Goal: Task Accomplishment & Management: Manage account settings

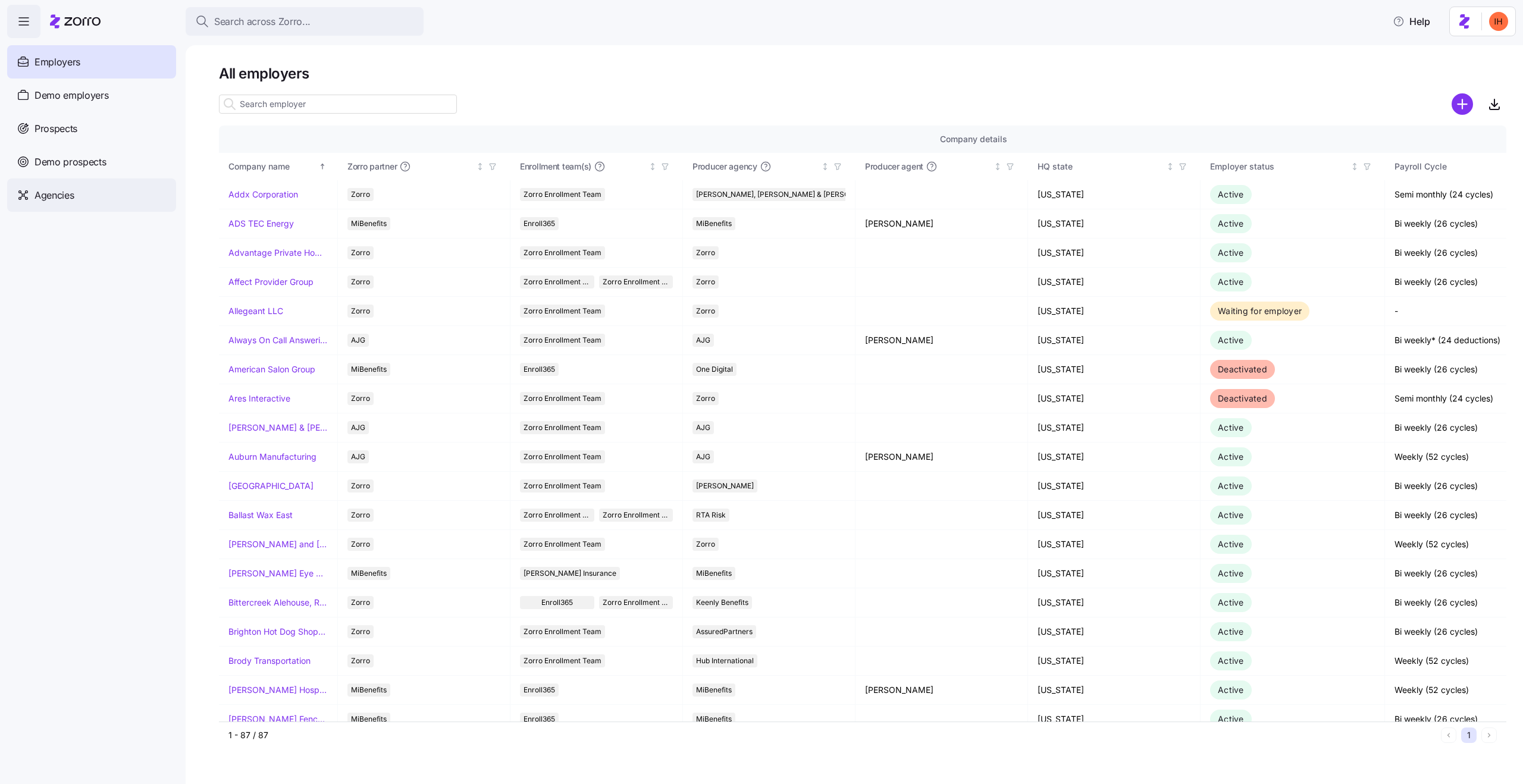
click at [70, 189] on span "Agencies" at bounding box center [54, 195] width 39 height 15
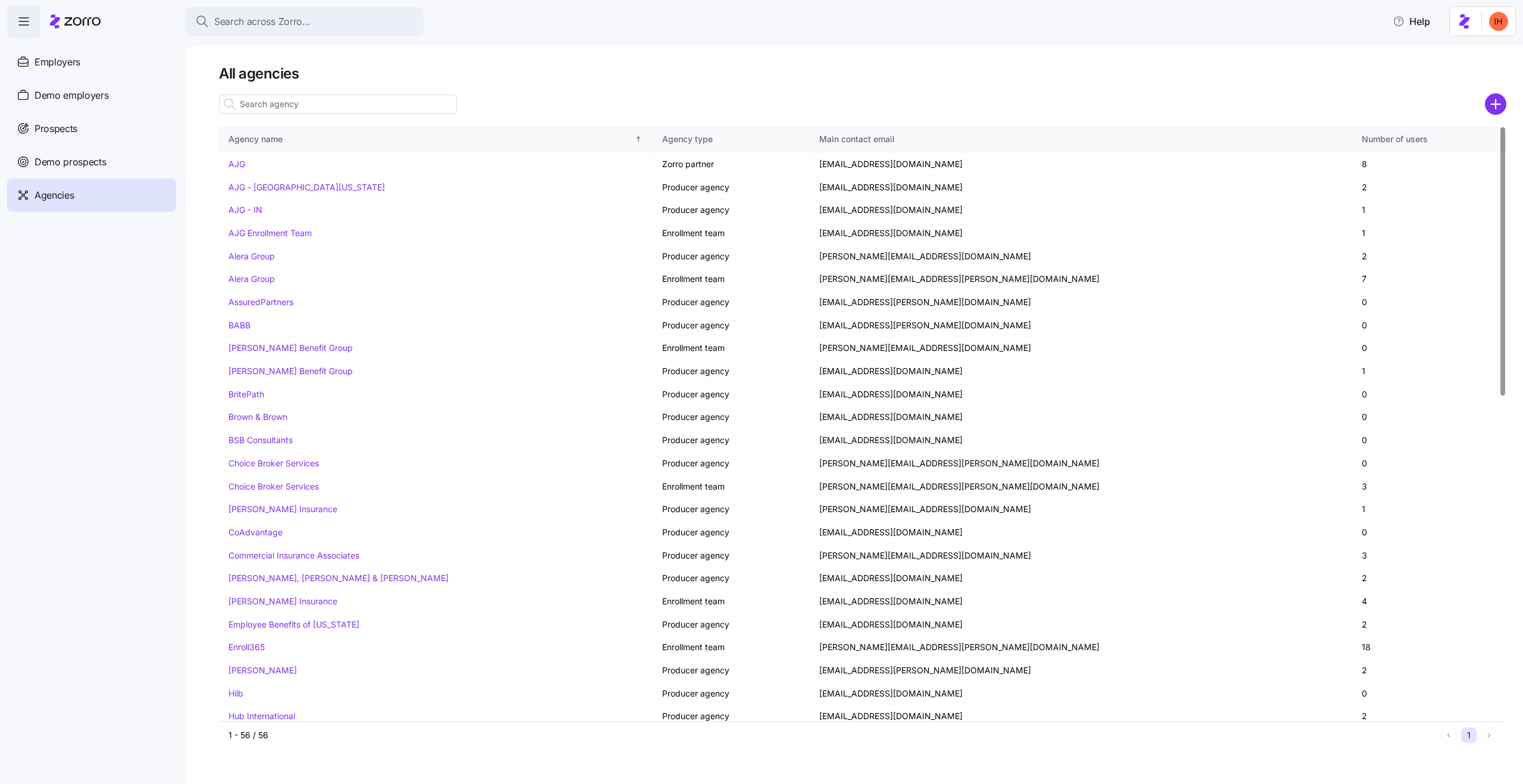
click at [285, 105] on input at bounding box center [338, 105] width 238 height 19
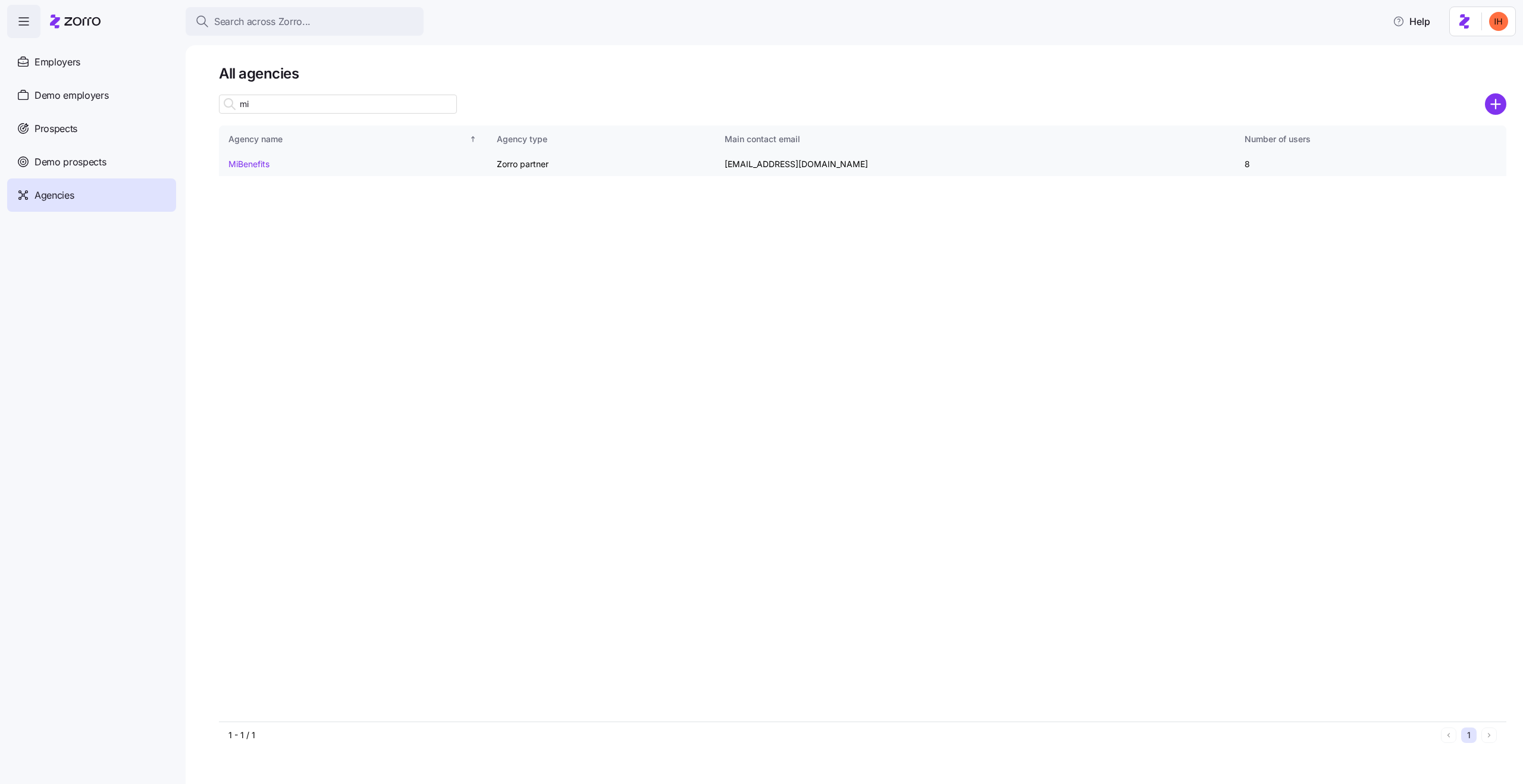
type input "mi"
click at [243, 164] on link "MiBenefits" at bounding box center [249, 164] width 41 height 10
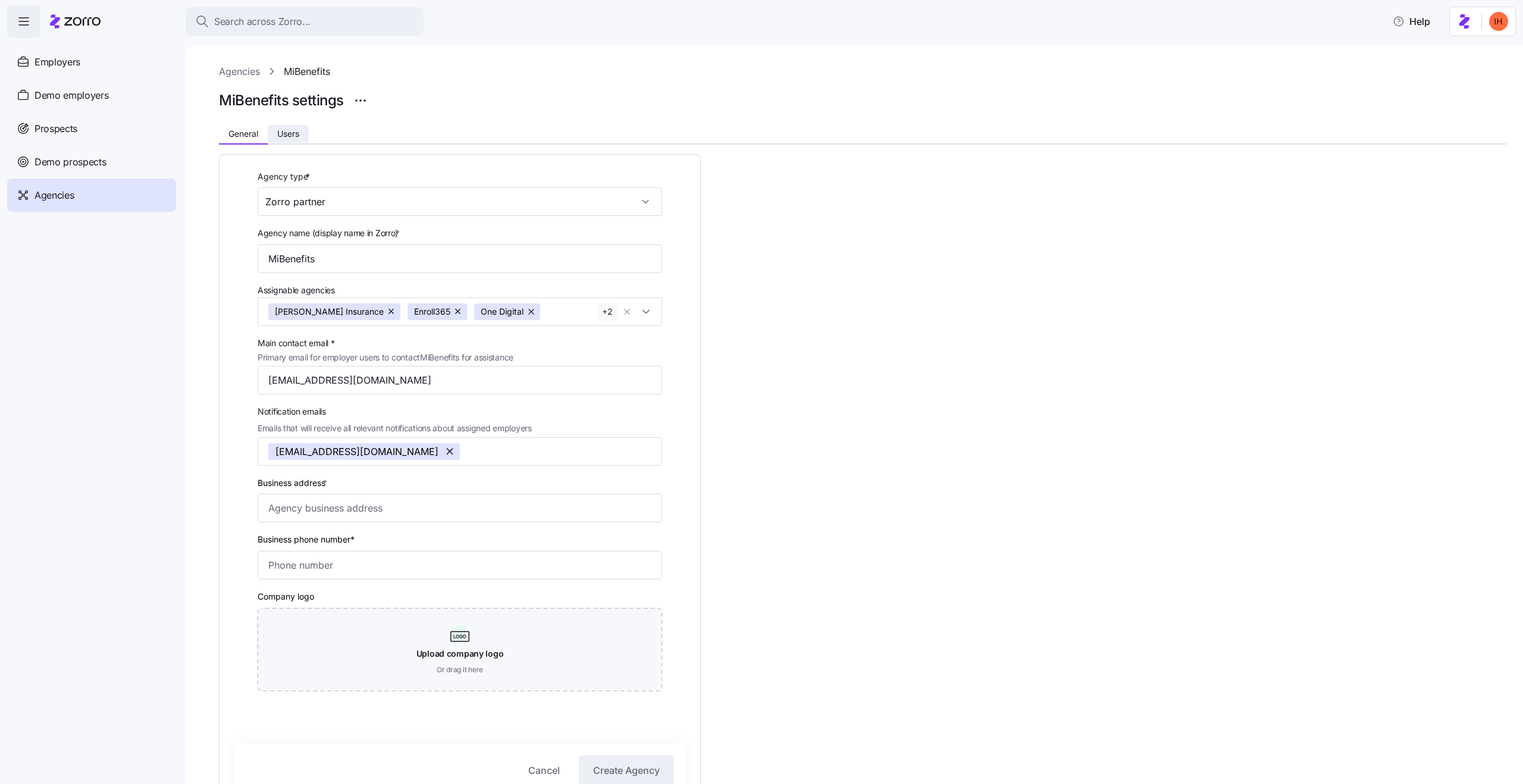
click at [286, 131] on span "Users" at bounding box center [288, 134] width 22 height 8
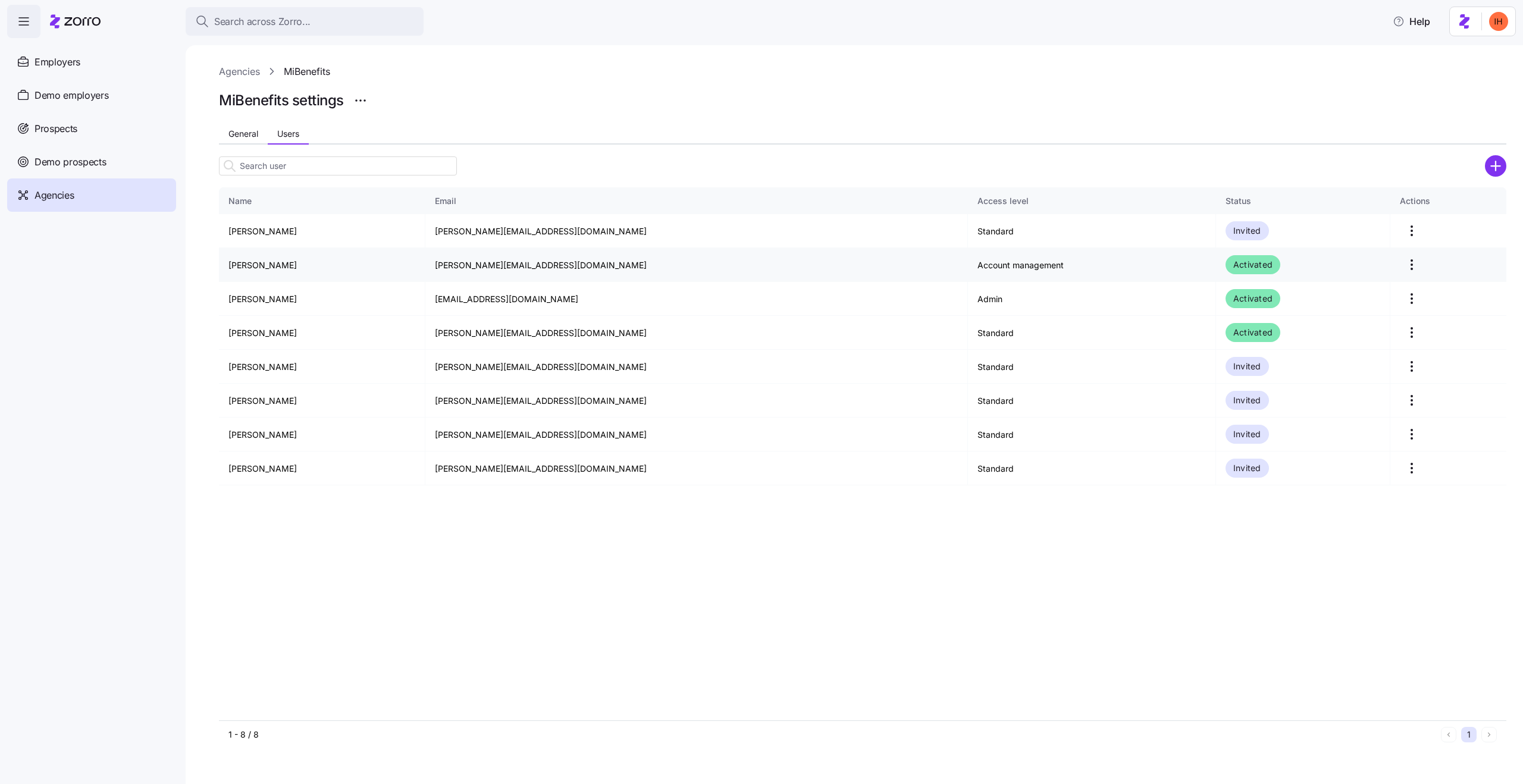
click at [1387, 263] on html "Search across Zorro... Help Employers Demo employers Prospects Demo prospects A…" at bounding box center [762, 388] width 1523 height 777
click at [1328, 286] on div "Edit" at bounding box center [1339, 294] width 110 height 19
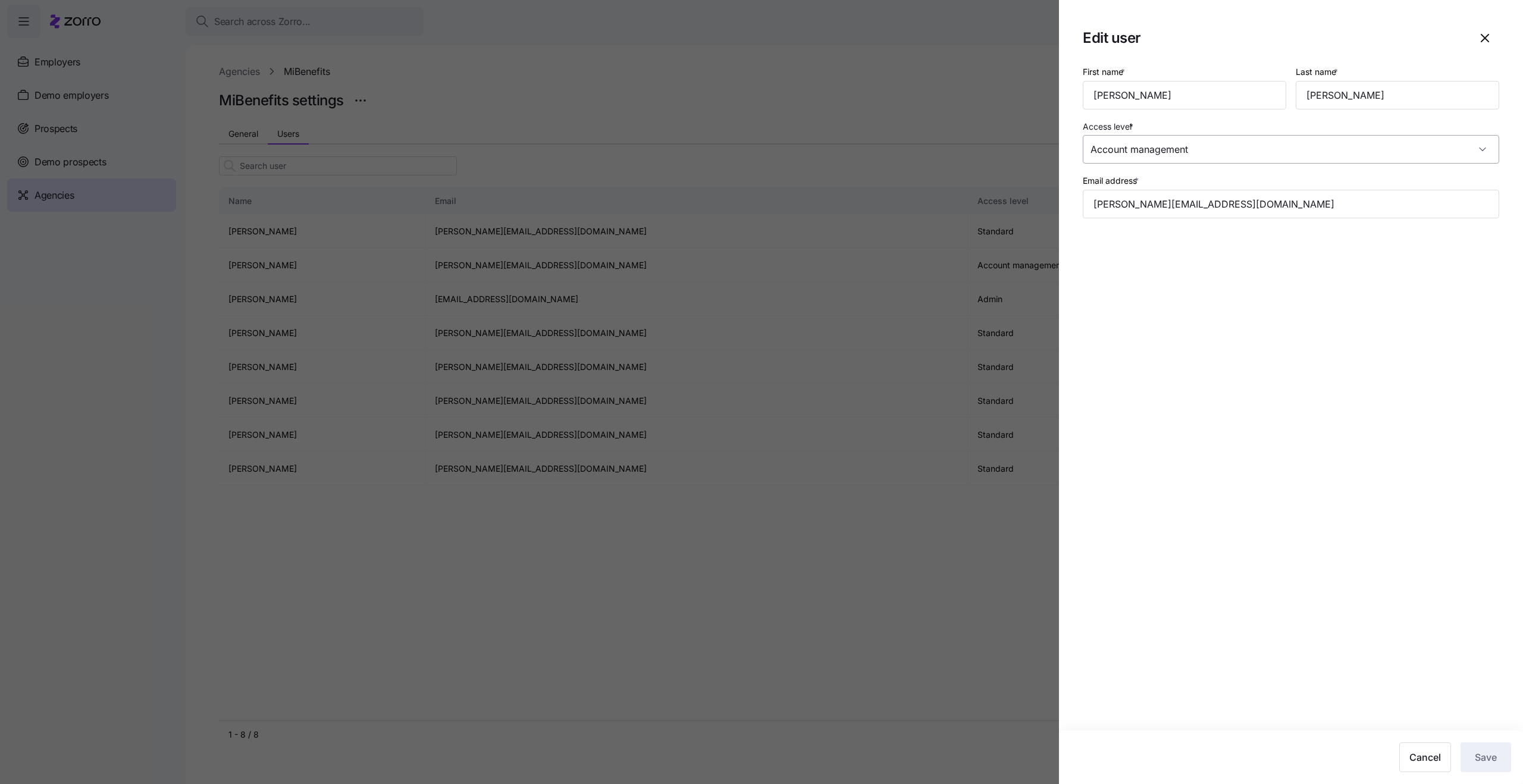
click at [1156, 140] on input "Account management" at bounding box center [1291, 149] width 416 height 28
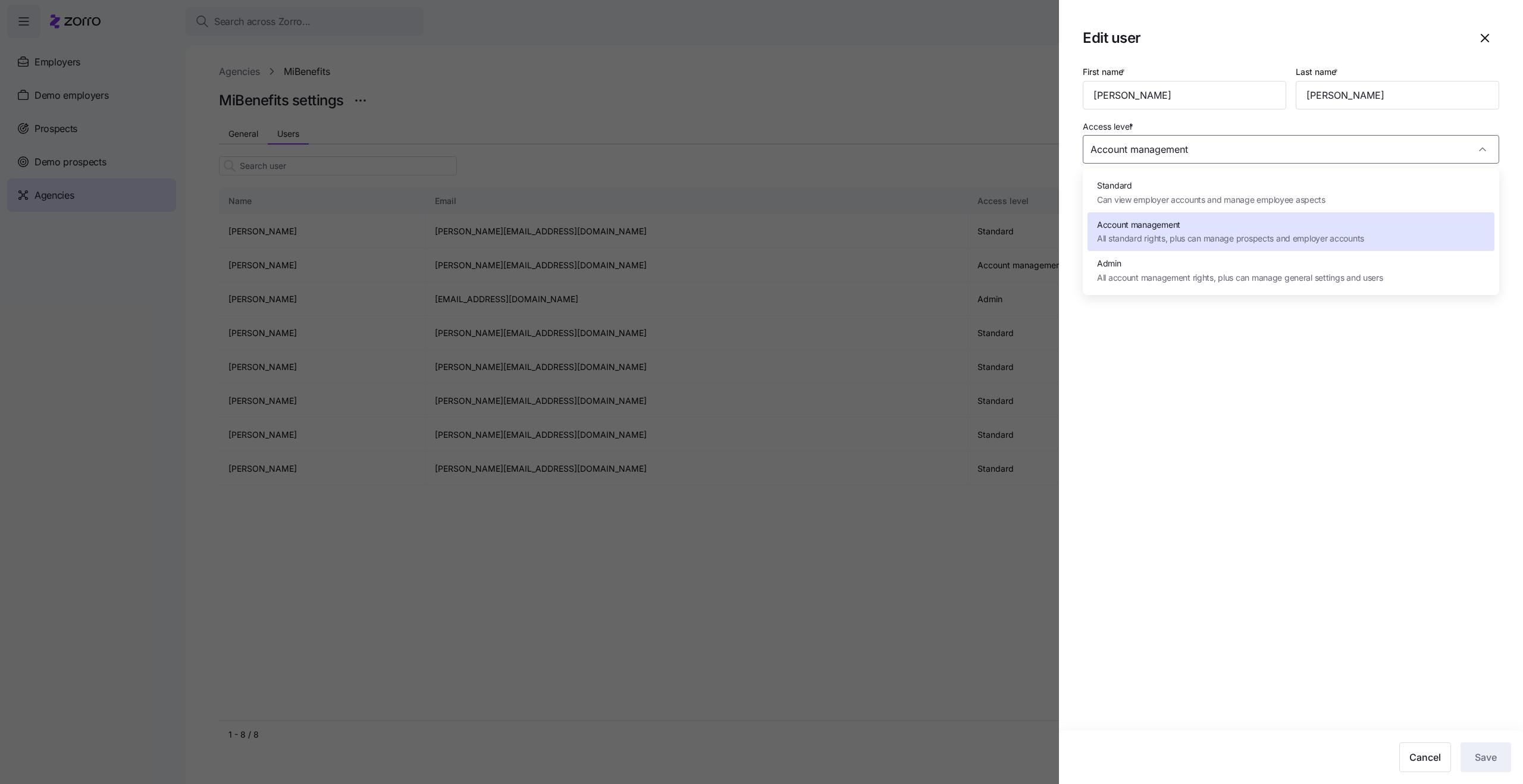
click at [1155, 190] on span "Standard" at bounding box center [1211, 186] width 228 height 13
type input "Standard"
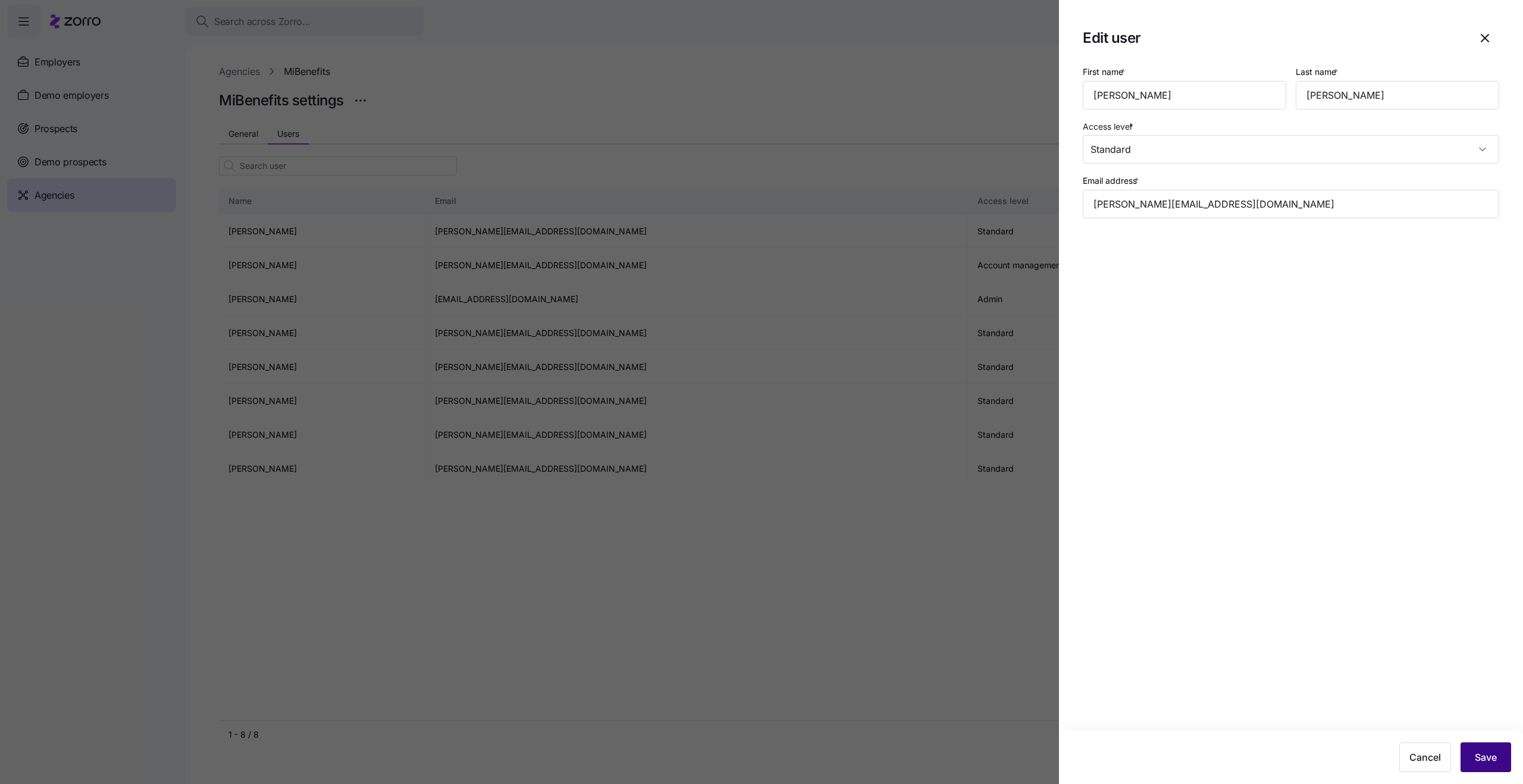
click at [1488, 750] on span "Save" at bounding box center [1486, 758] width 22 height 14
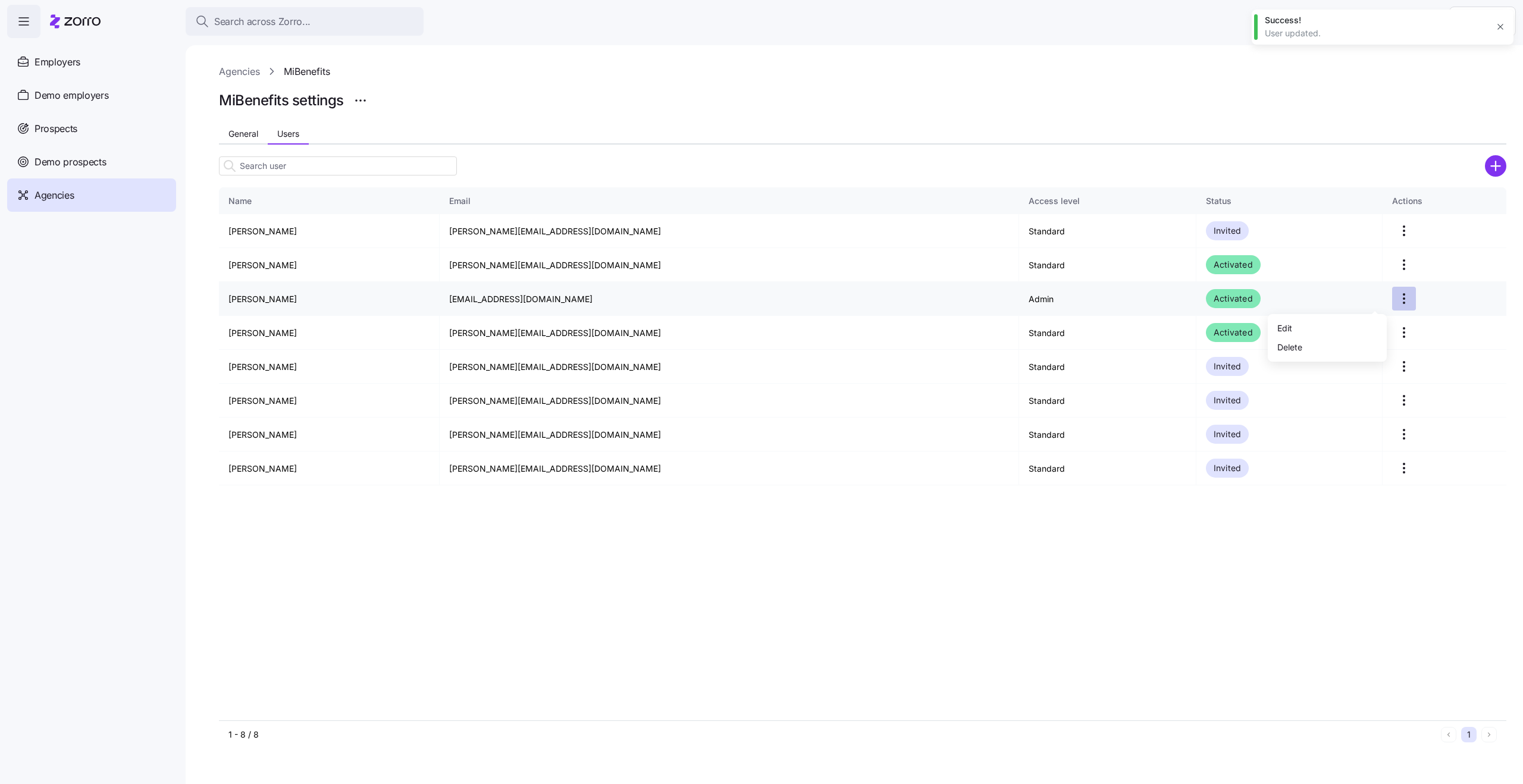
click at [1376, 300] on html "Search across Zorro... Help Employers Demo employers Prospects Demo prospects A…" at bounding box center [762, 388] width 1523 height 777
click at [1322, 333] on div "Edit" at bounding box center [1327, 328] width 110 height 19
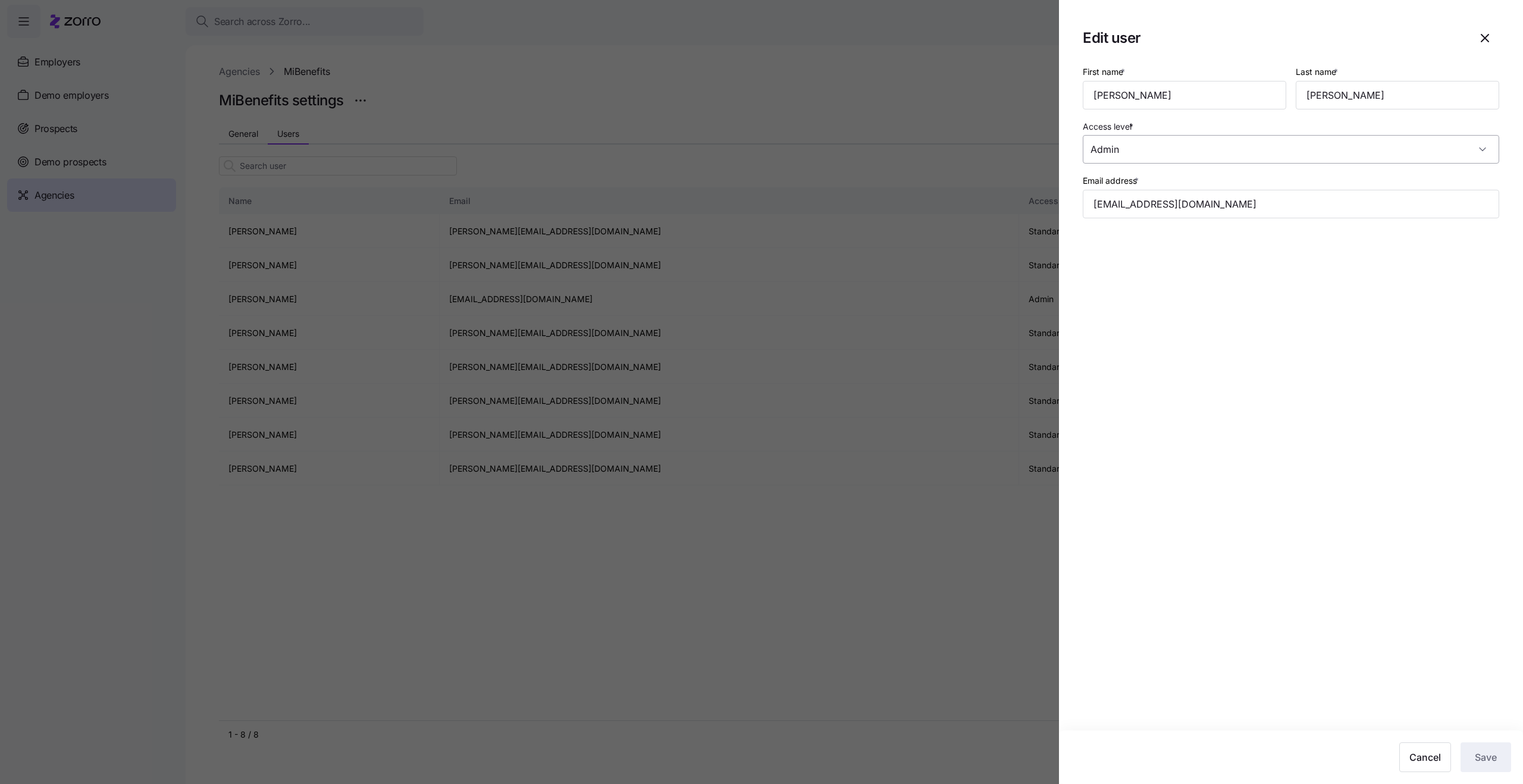
click at [1162, 151] on input "Admin" at bounding box center [1291, 149] width 416 height 28
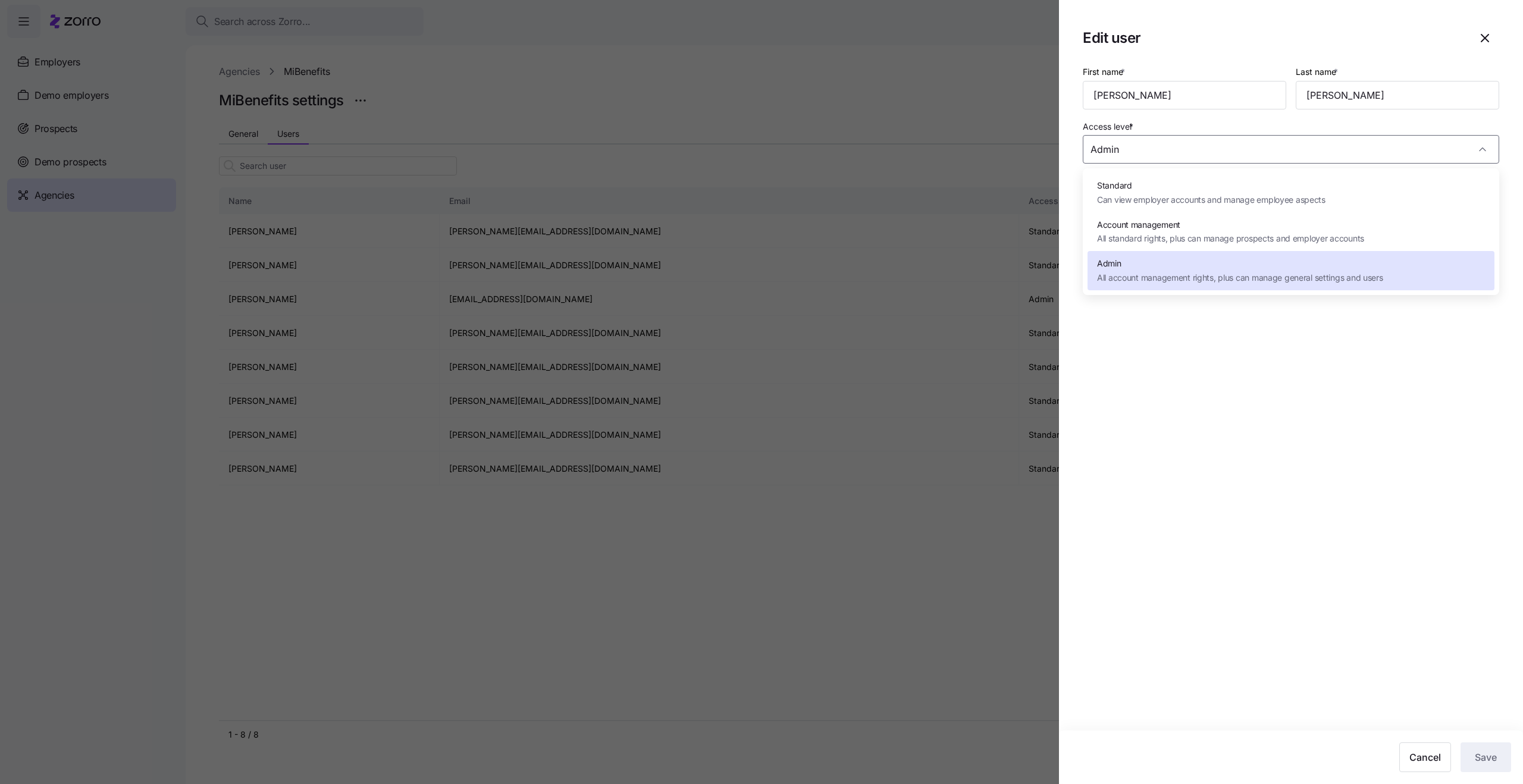
click at [1182, 190] on span "Standard" at bounding box center [1211, 186] width 228 height 13
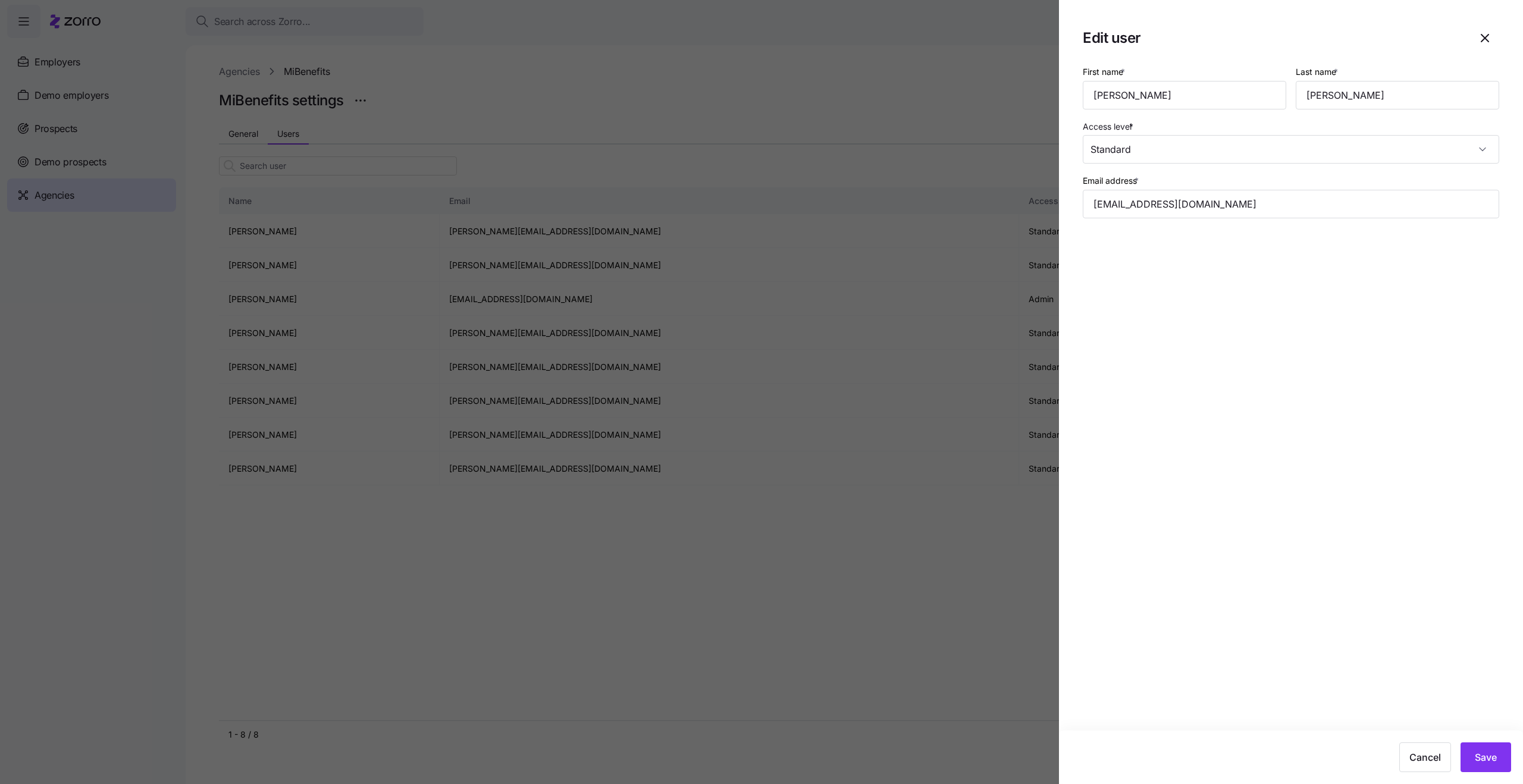
type input "Standard"
click at [1493, 749] on button "Save" at bounding box center [1486, 758] width 50 height 30
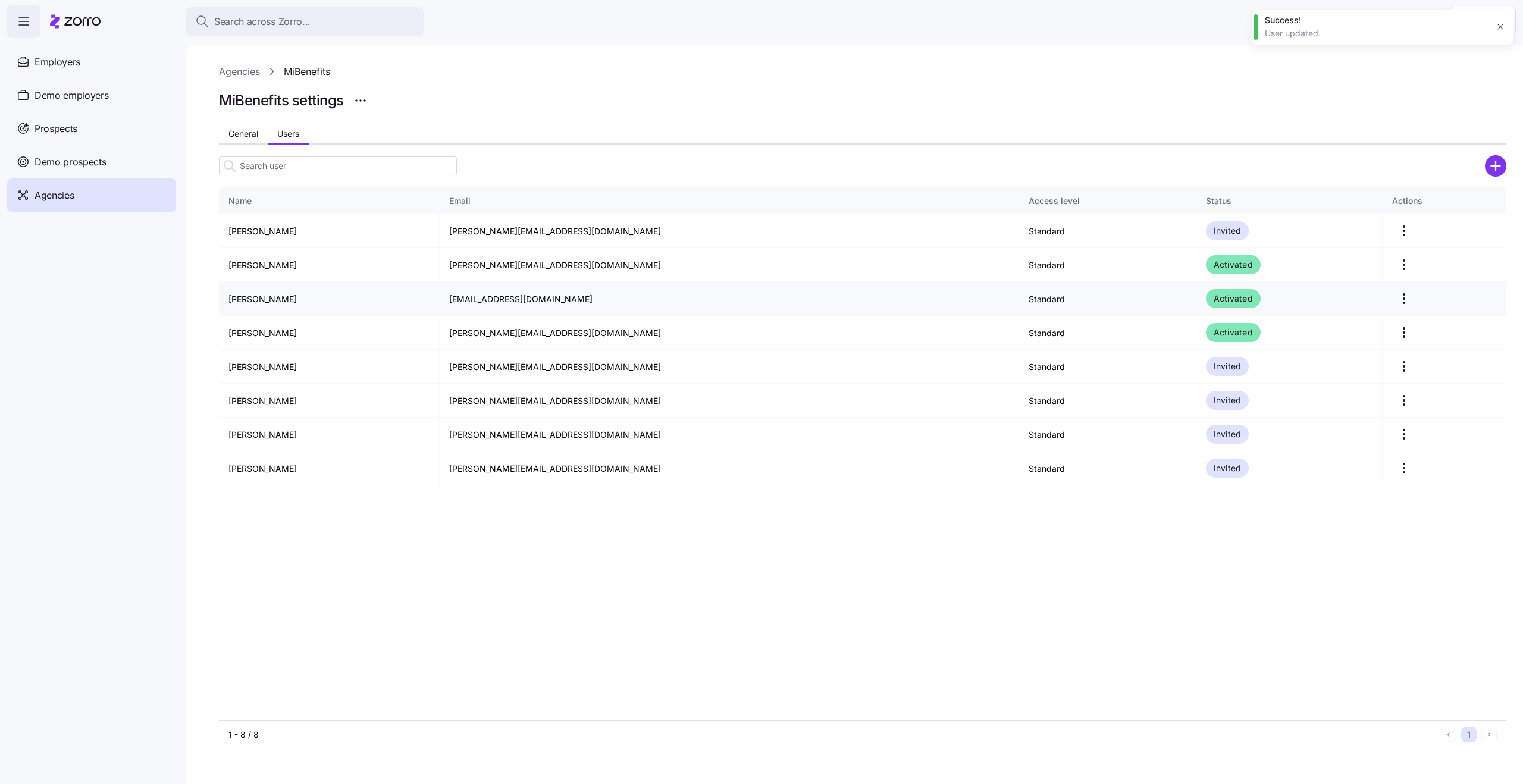
click at [1019, 299] on td "Standard" at bounding box center [1107, 299] width 177 height 34
click at [1019, 297] on td "Standard" at bounding box center [1107, 299] width 177 height 34
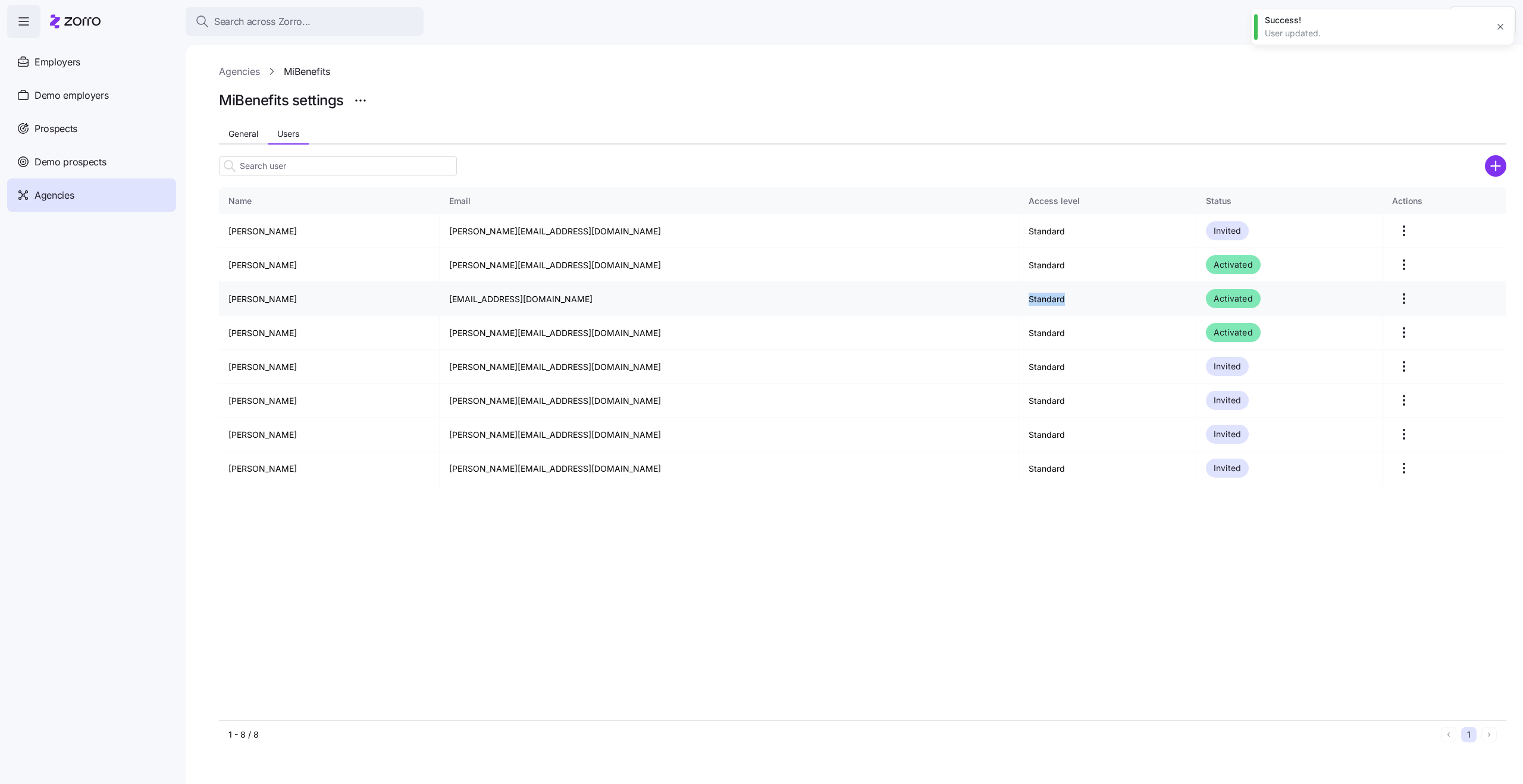
click at [1019, 297] on td "Standard" at bounding box center [1107, 299] width 177 height 34
click at [1019, 284] on td "Standard" at bounding box center [1107, 299] width 177 height 34
click at [583, 294] on td "[EMAIL_ADDRESS][DOMAIN_NAME]" at bounding box center [729, 299] width 580 height 34
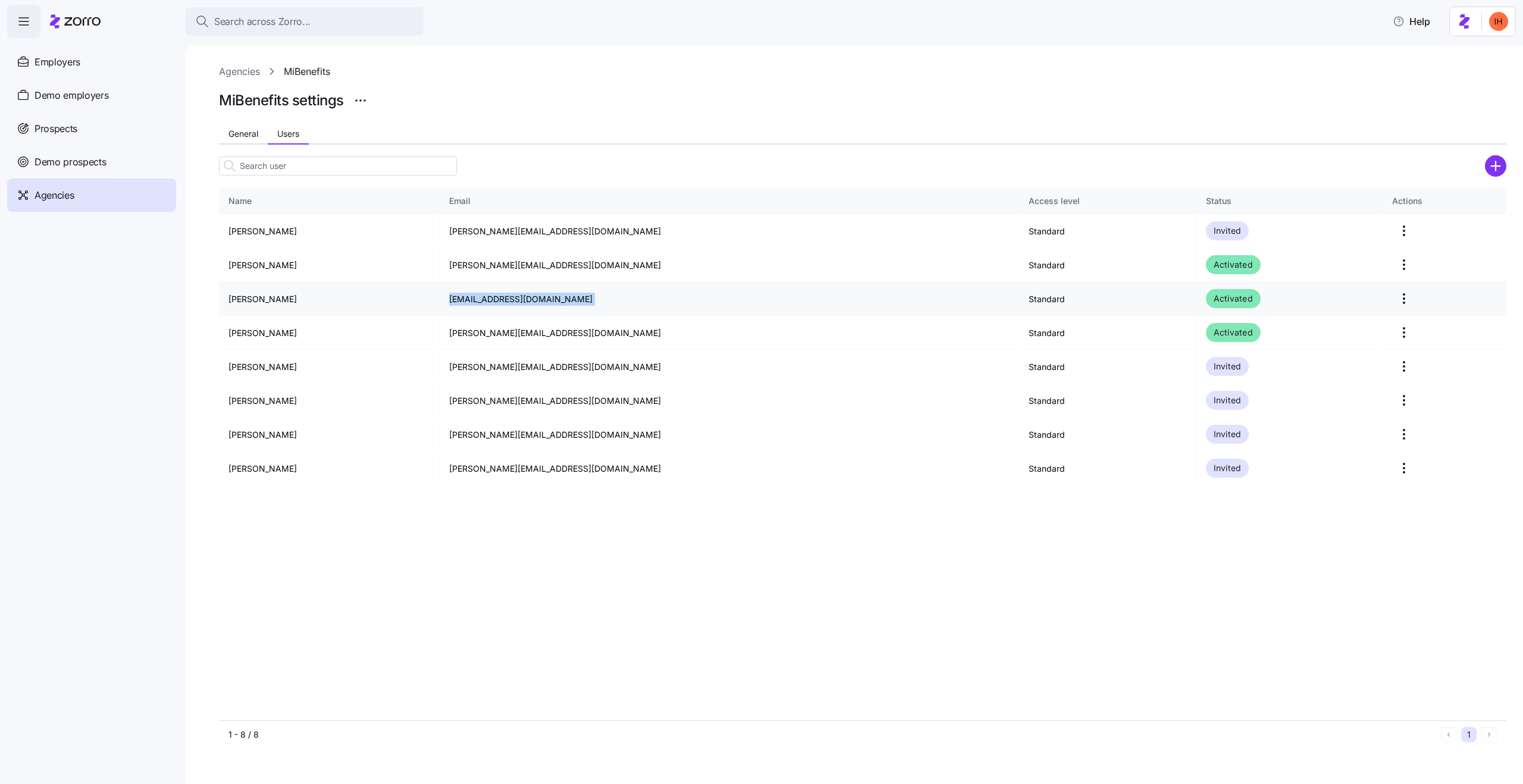
copy td "[EMAIL_ADDRESS][DOMAIN_NAME]"
